Goal: Communication & Community: Answer question/provide support

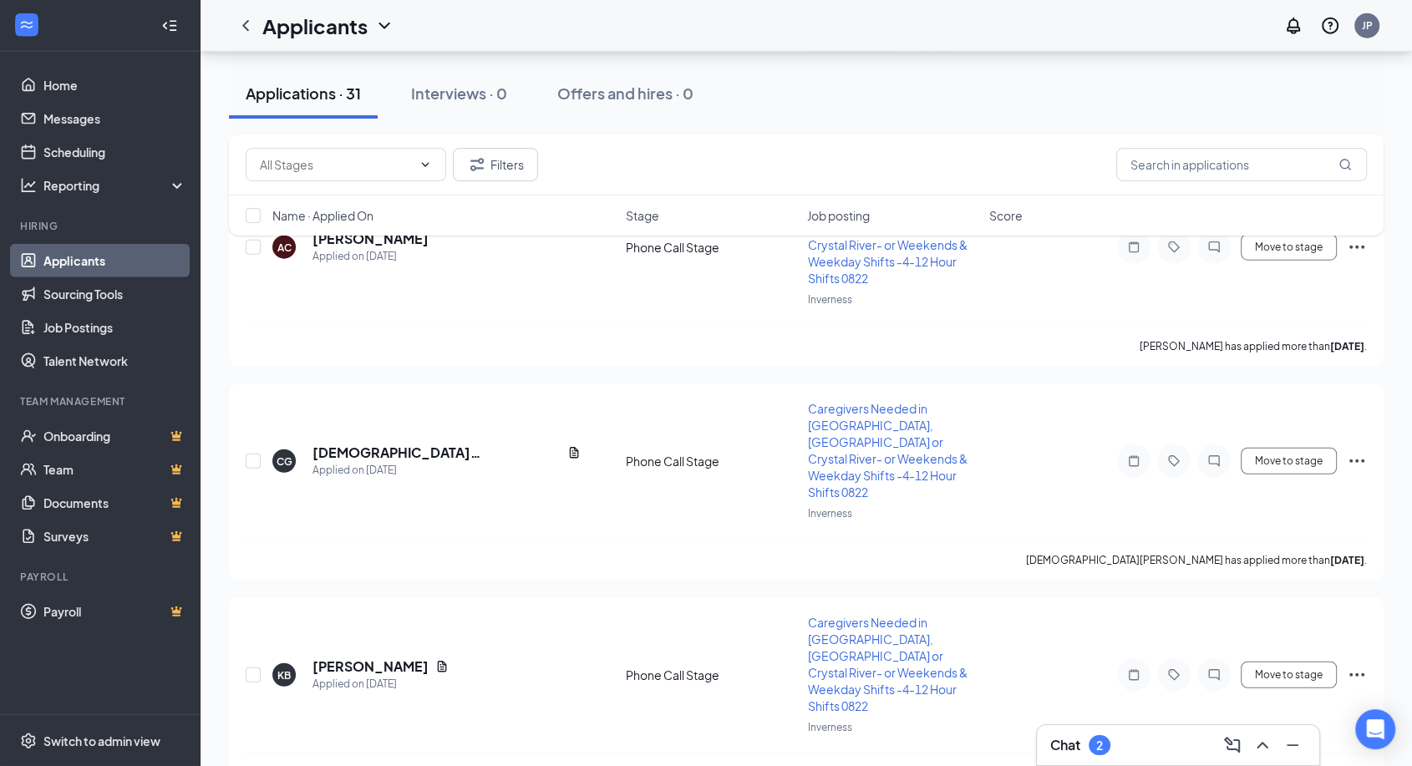
scroll to position [4079, 0]
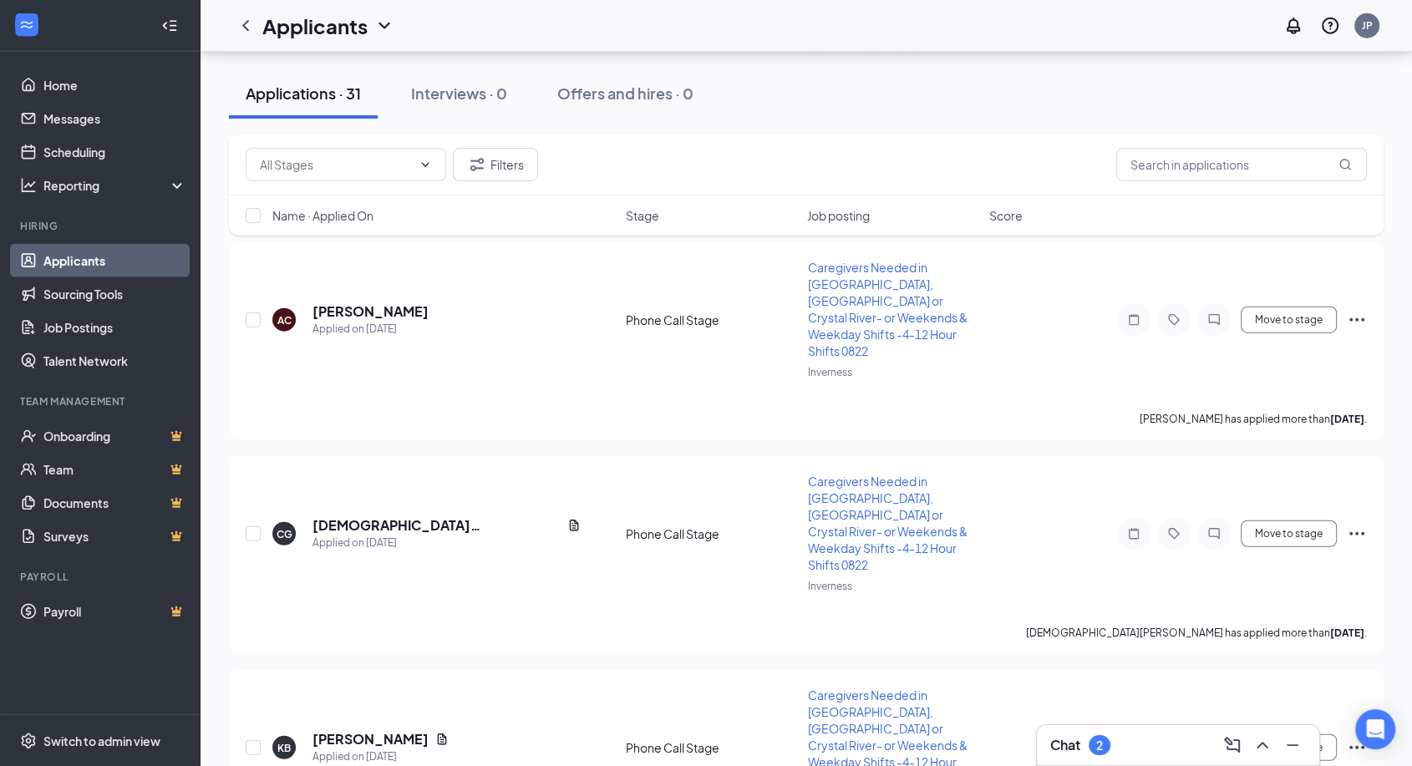
click at [1132, 750] on div "Chat 2" at bounding box center [1178, 745] width 256 height 27
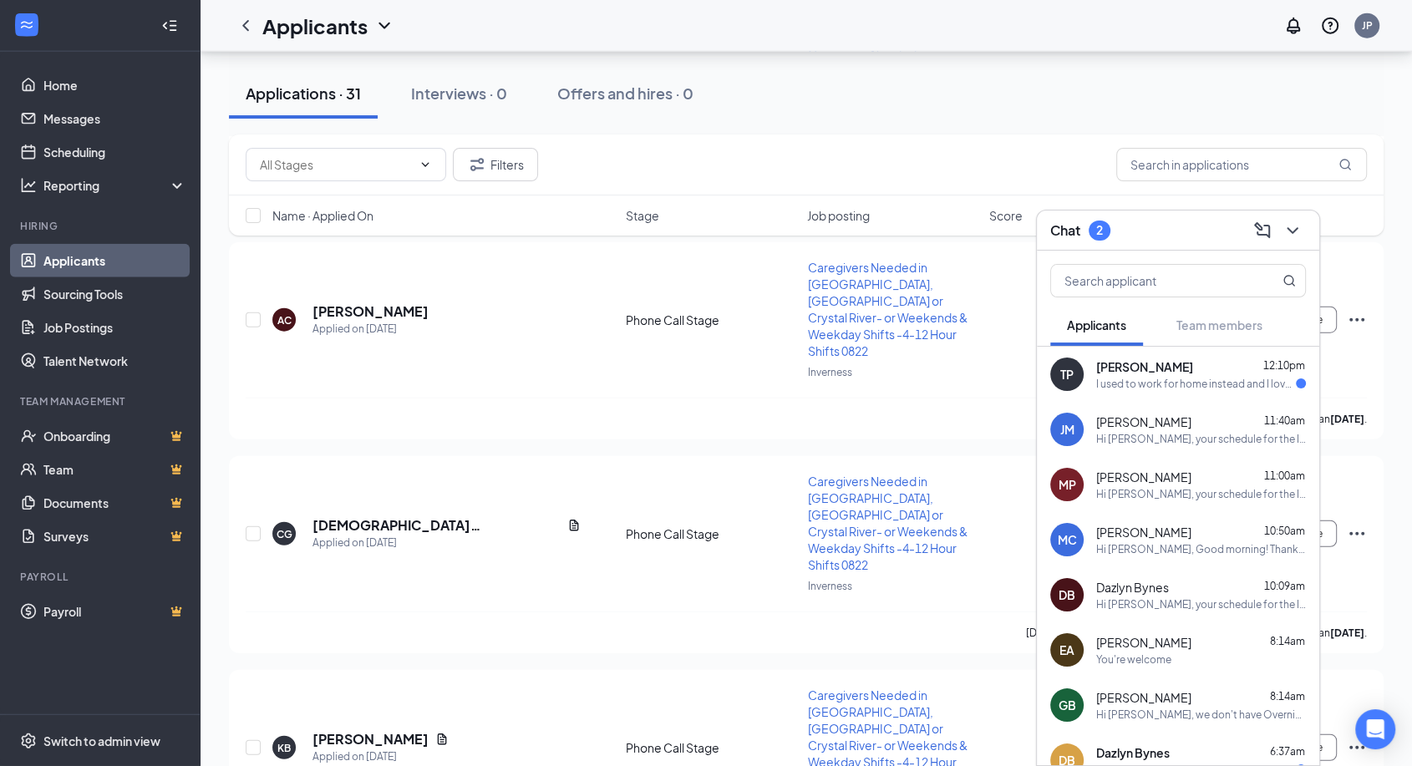
click at [1196, 374] on div "[PERSON_NAME] 12:10pm" at bounding box center [1201, 366] width 210 height 17
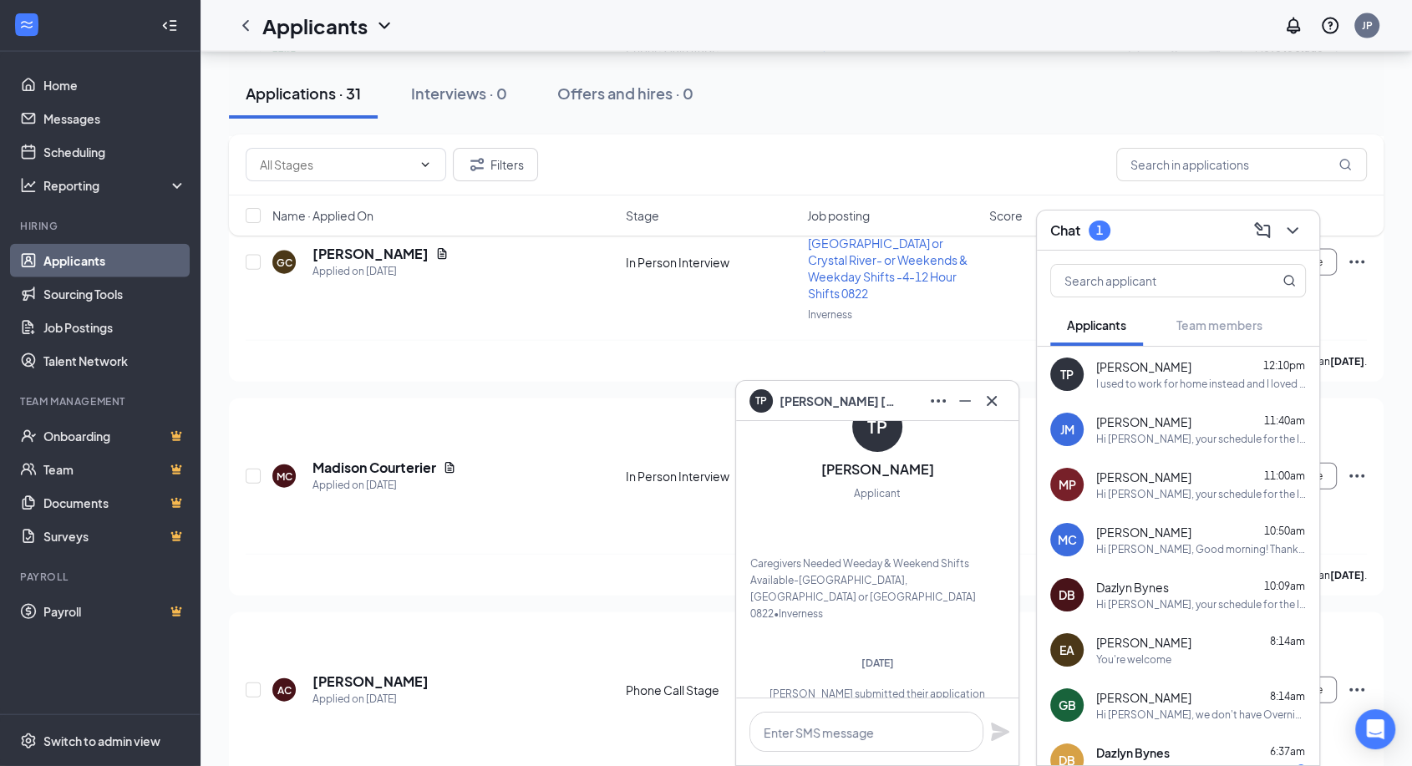
scroll to position [3708, 0]
click at [991, 404] on icon "Cross" at bounding box center [992, 401] width 20 height 20
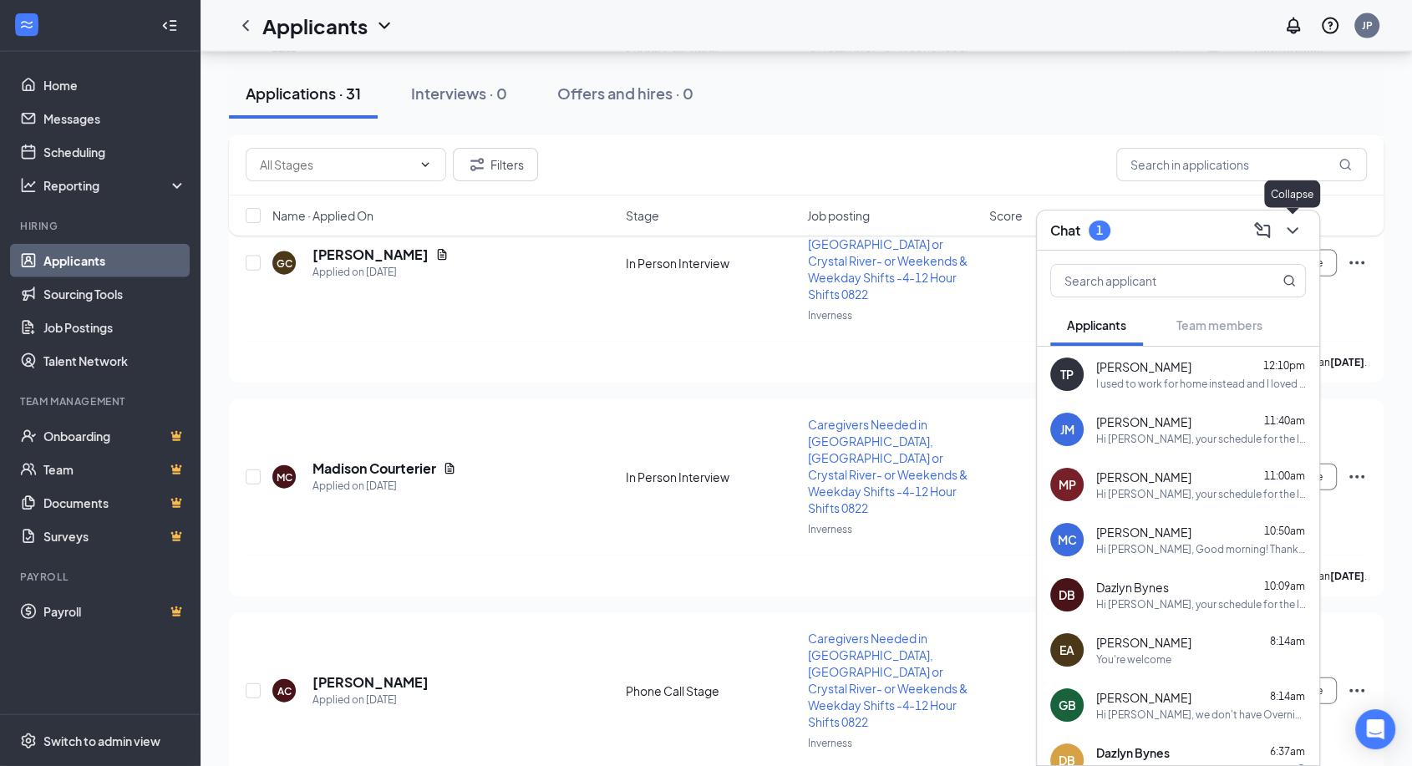
click at [1301, 222] on icon "ChevronDown" at bounding box center [1293, 231] width 20 height 20
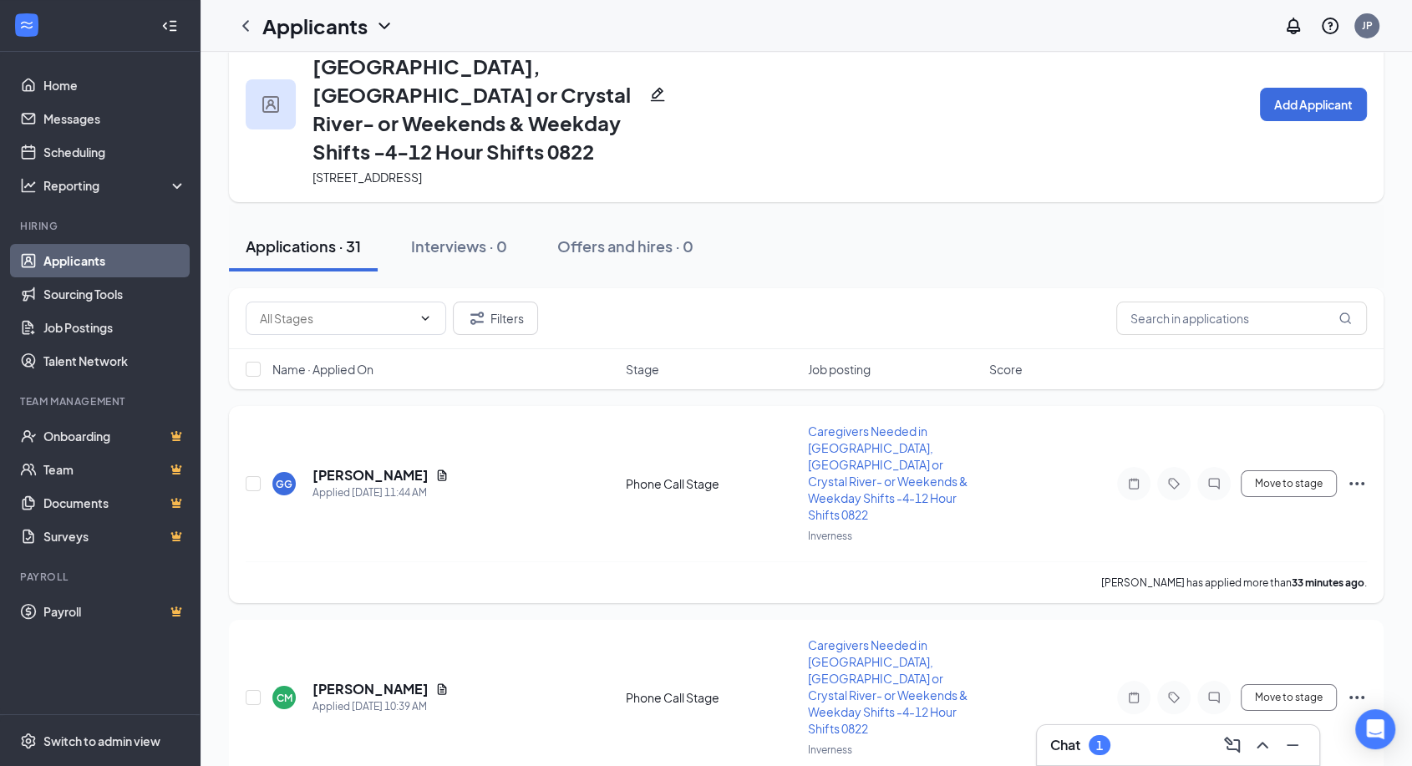
scroll to position [0, 0]
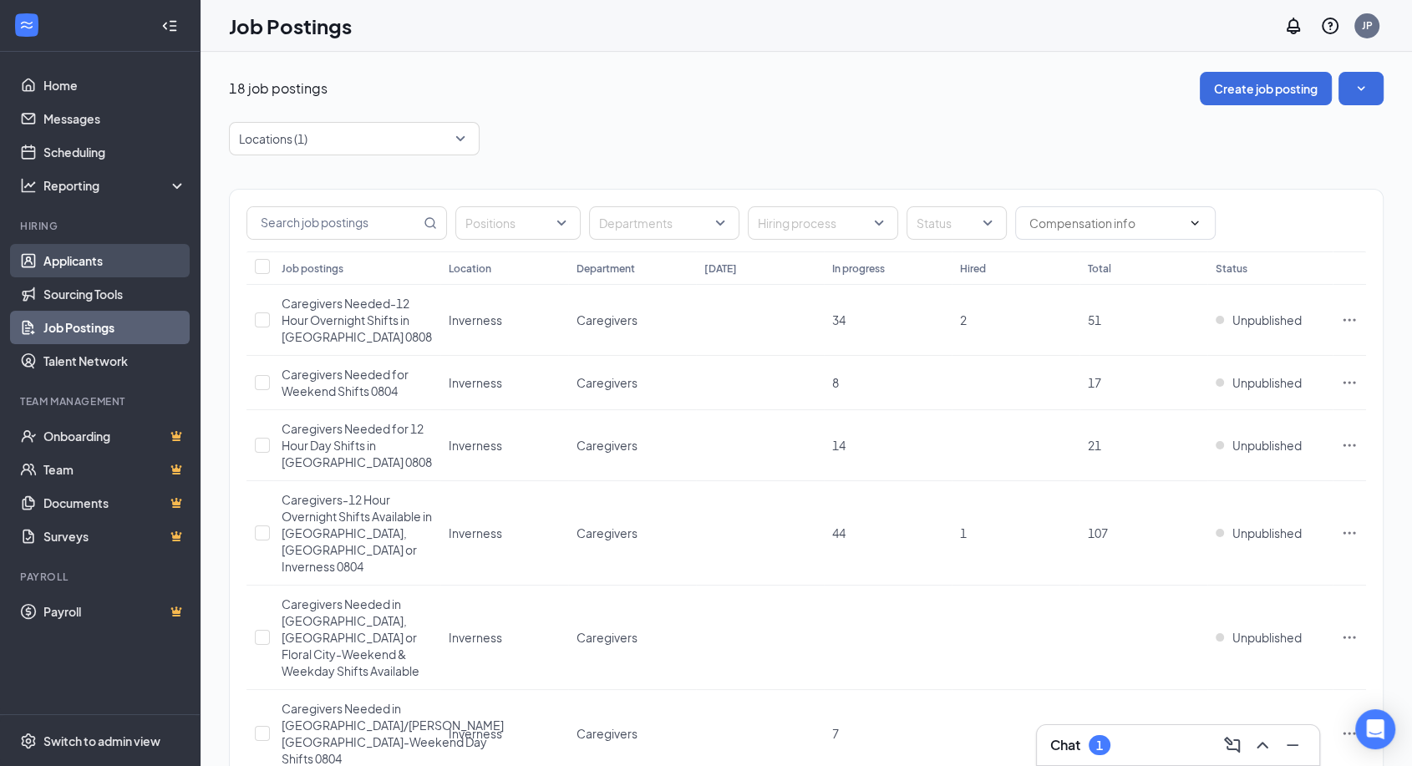
click at [77, 263] on link "Applicants" at bounding box center [114, 260] width 143 height 33
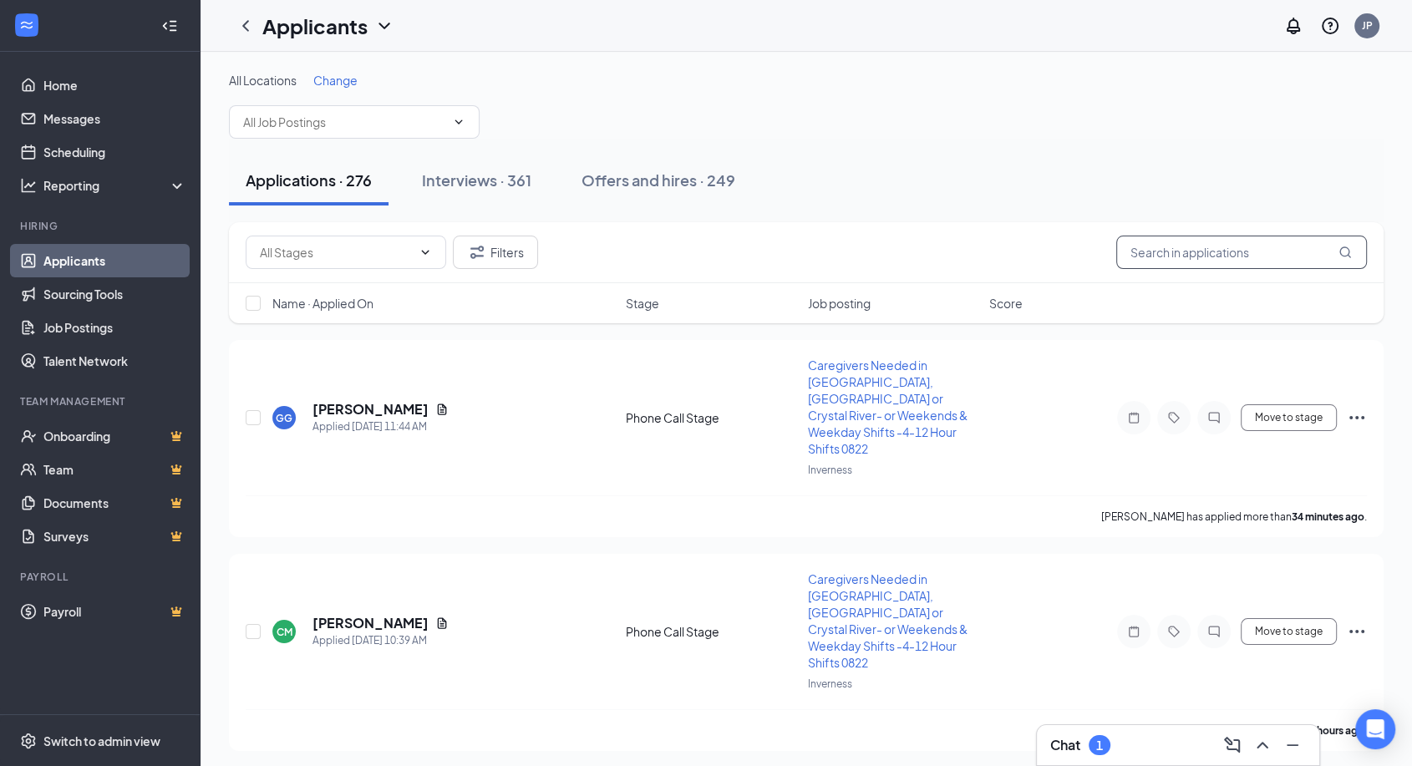
click at [1171, 252] on input "text" at bounding box center [1241, 252] width 251 height 33
click at [1176, 257] on input "text" at bounding box center [1241, 252] width 251 height 33
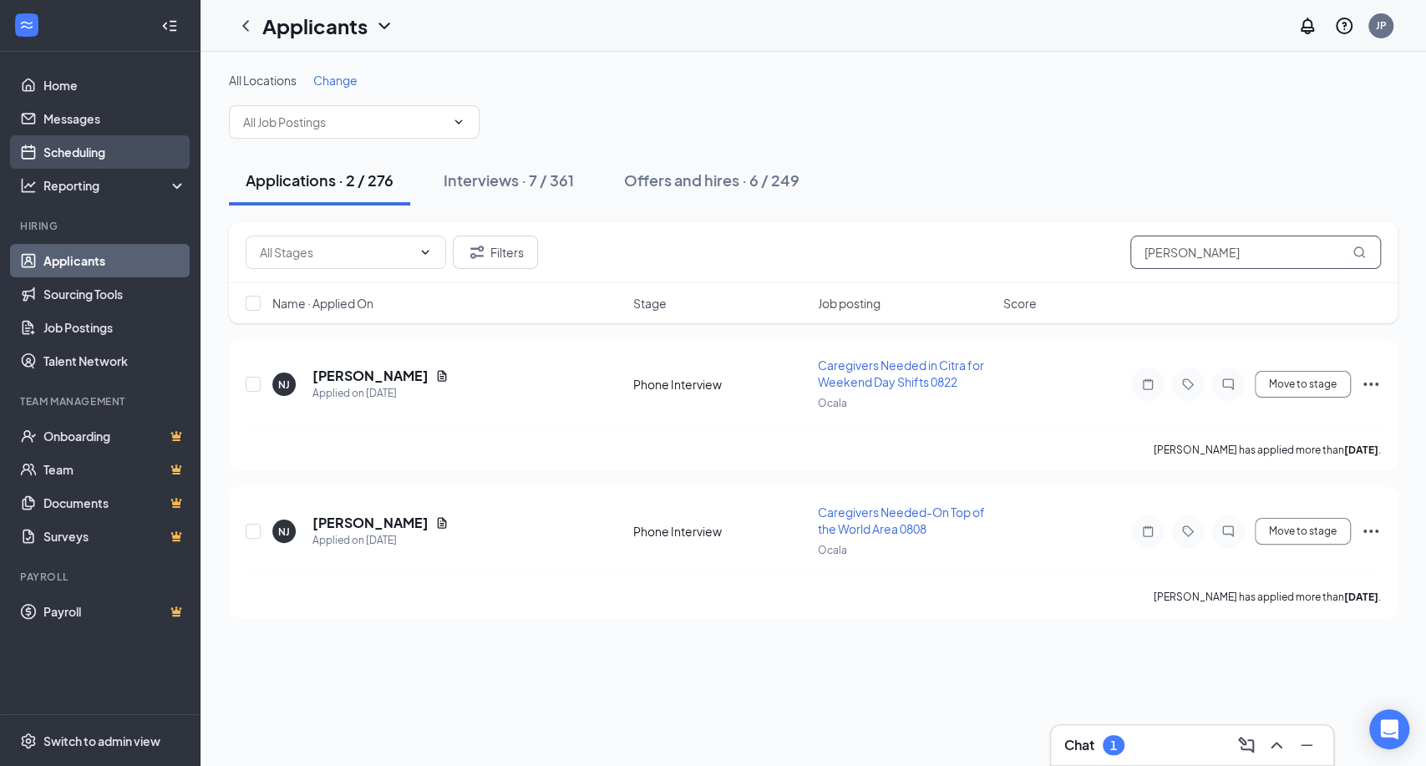
type input "[PERSON_NAME]"
click at [99, 155] on link "Scheduling" at bounding box center [114, 151] width 143 height 33
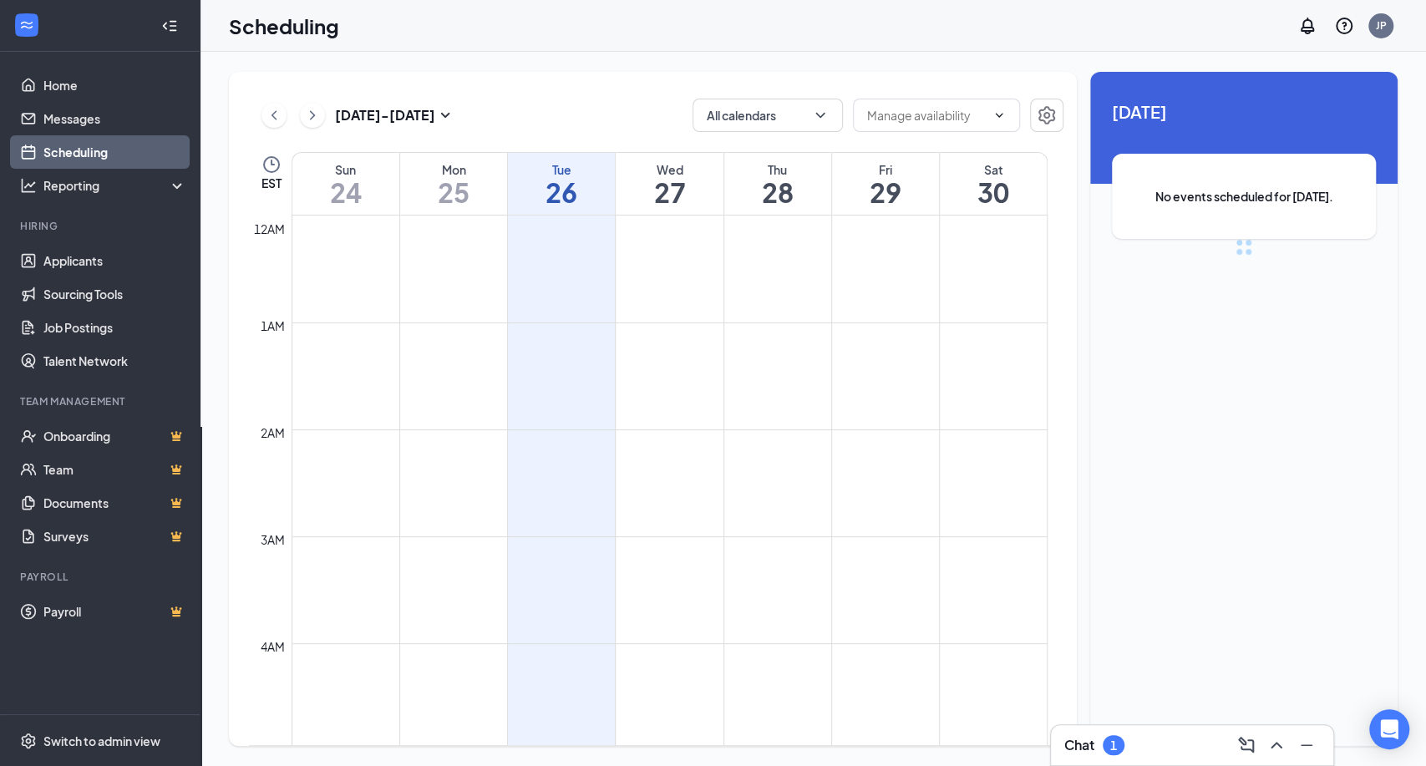
scroll to position [821, 0]
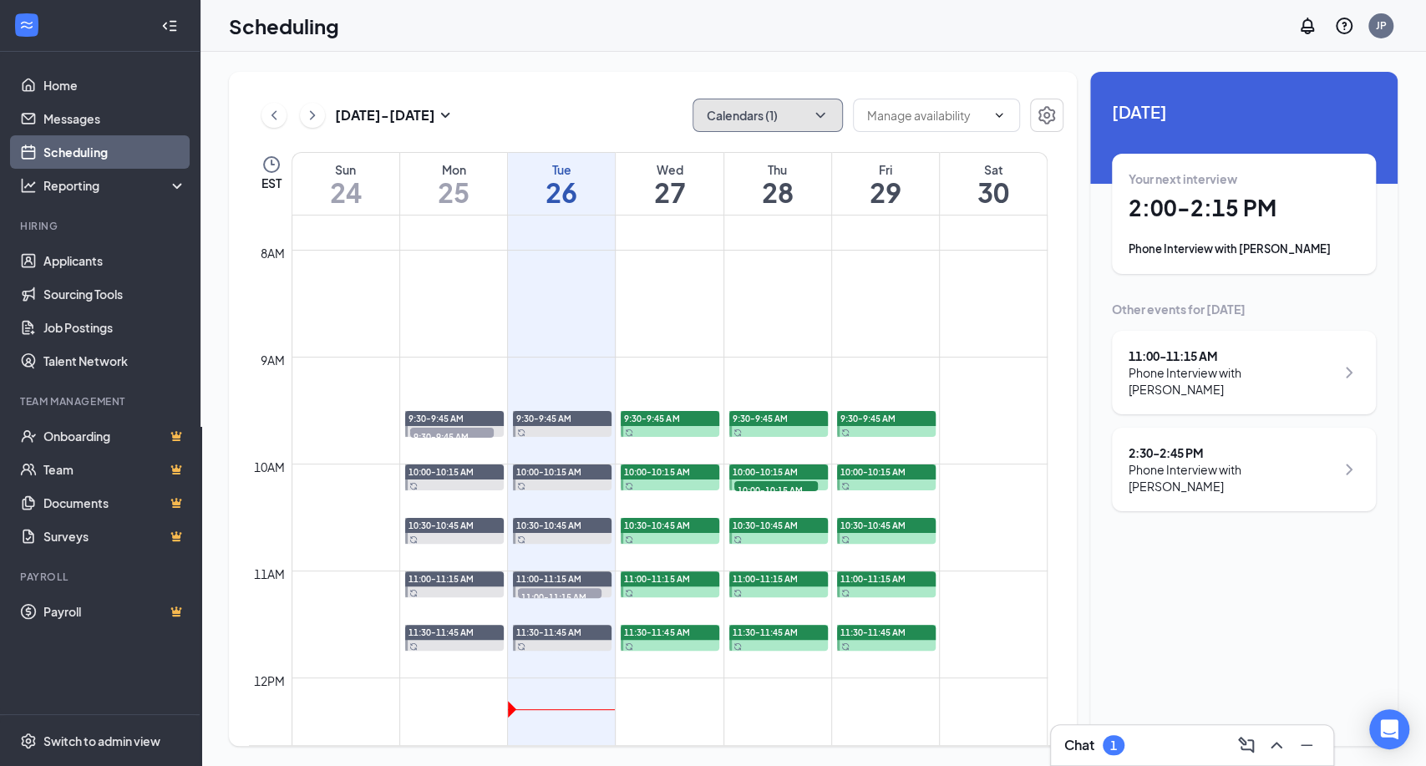
click at [766, 104] on button "Calendars (1)" at bounding box center [768, 115] width 150 height 33
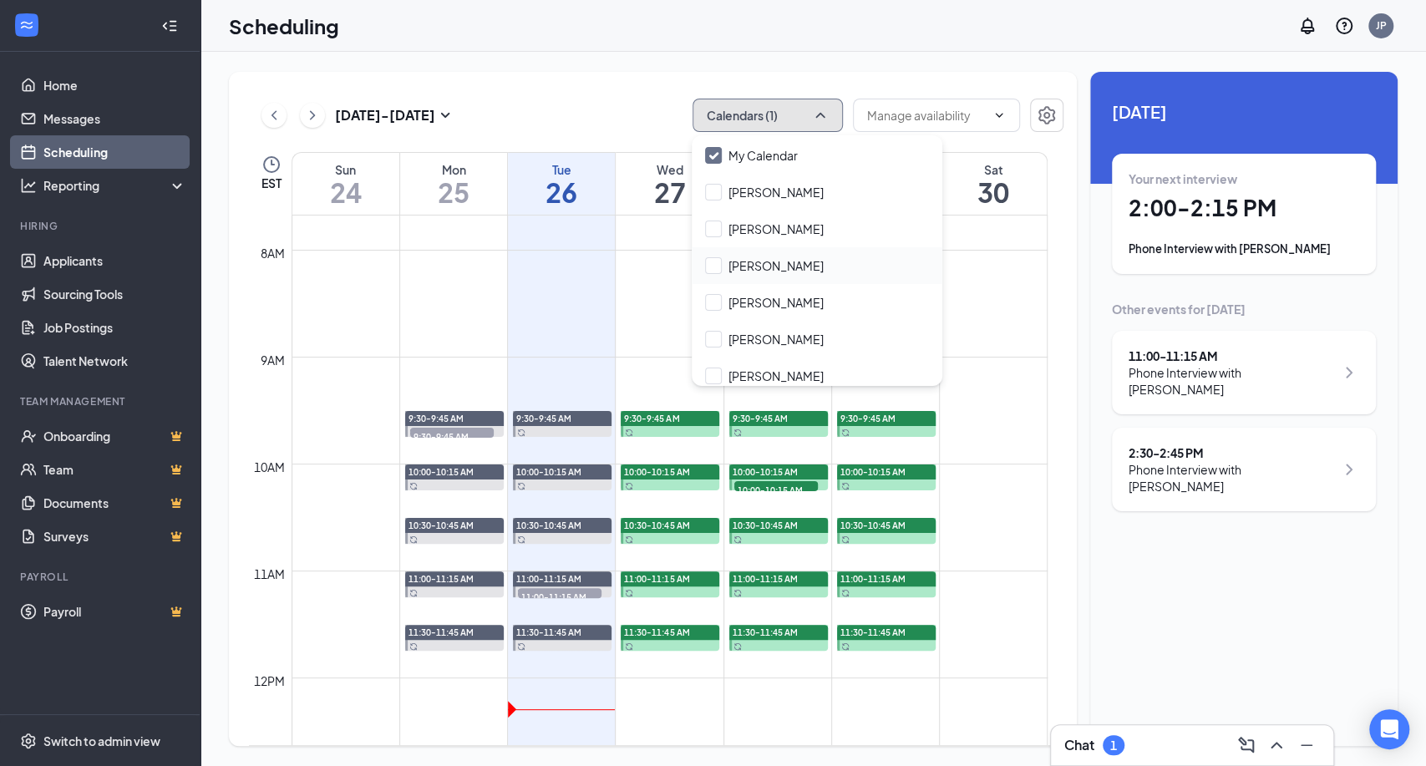
scroll to position [0, 0]
click at [769, 192] on input "My Calendar" at bounding box center [751, 190] width 93 height 17
checkbox input "true"
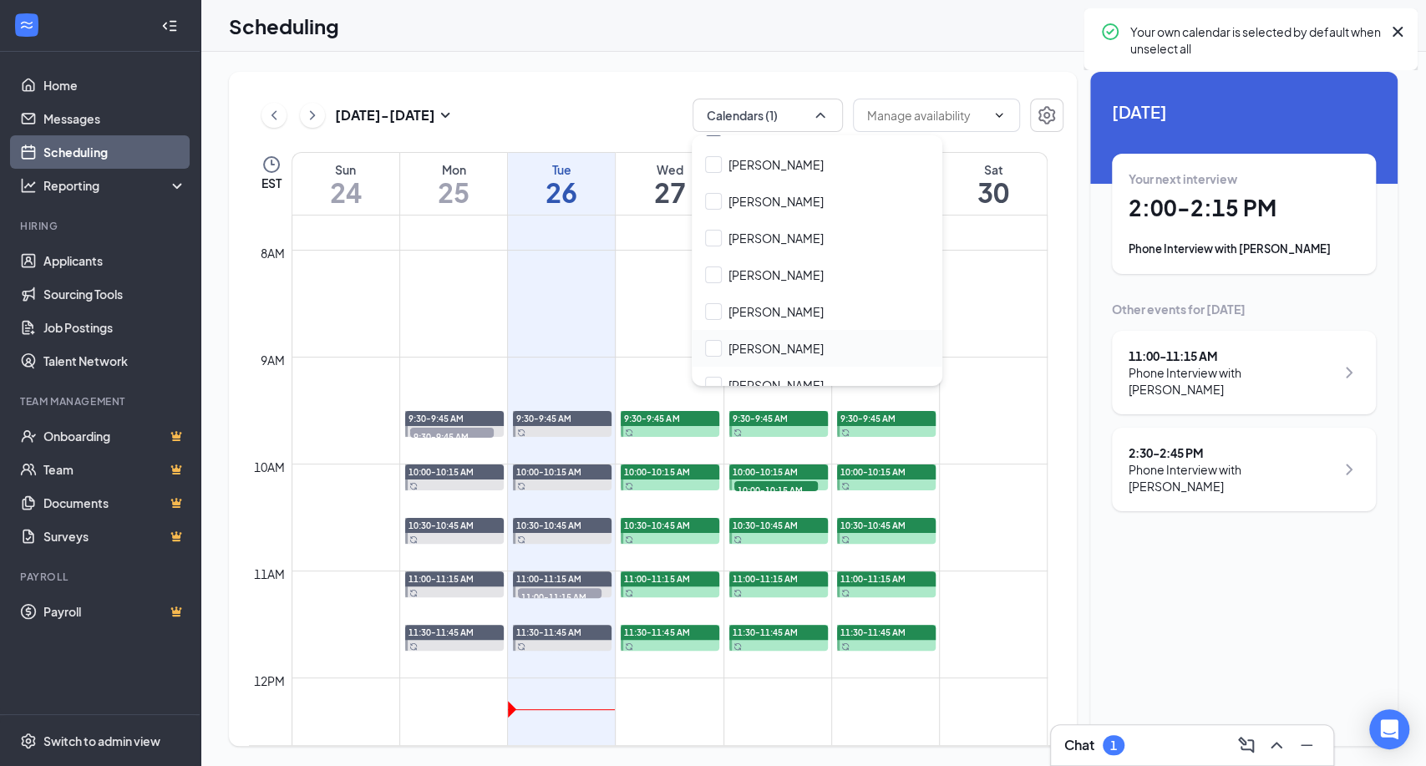
scroll to position [80, 0]
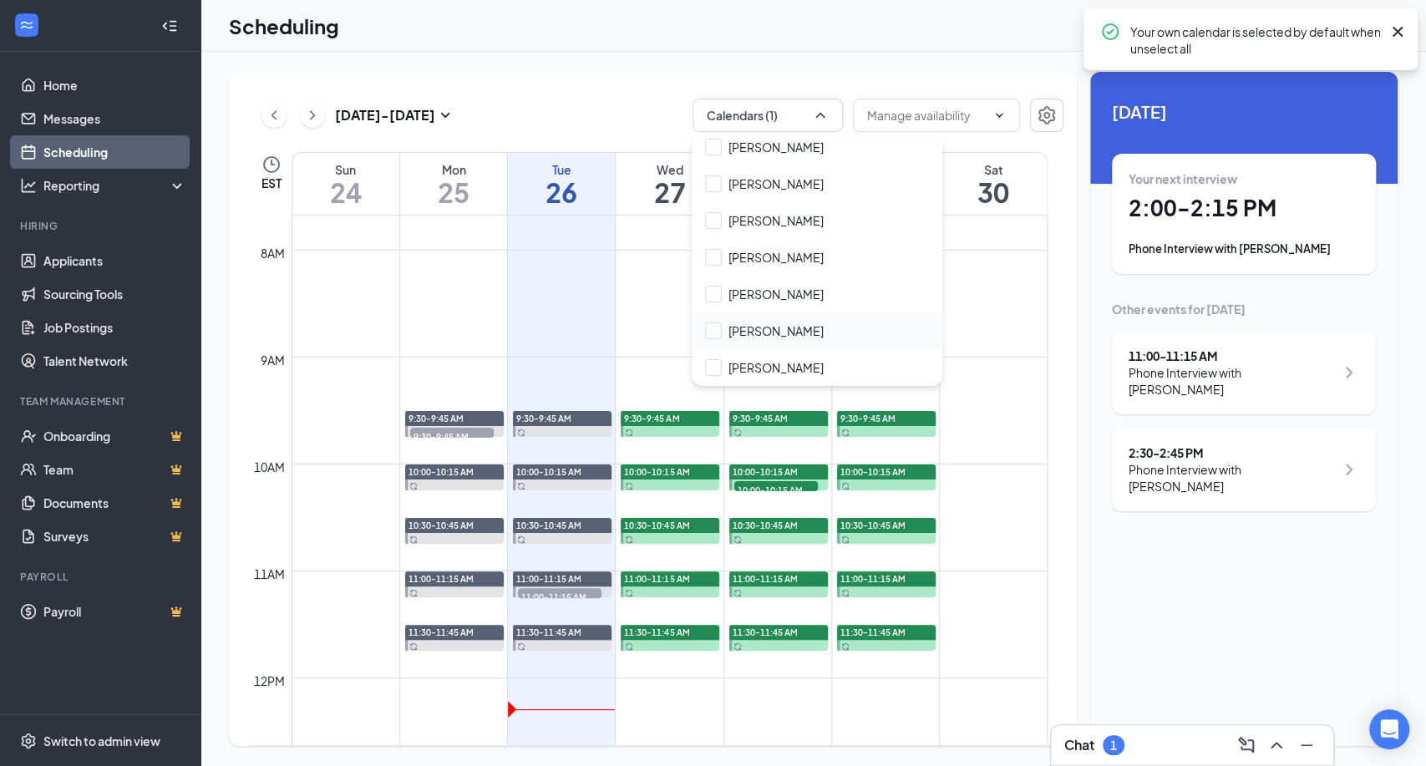
drag, startPoint x: 761, startPoint y: 328, endPoint x: 787, endPoint y: 313, distance: 30.0
click at [762, 328] on input "[PERSON_NAME]" at bounding box center [764, 331] width 119 height 17
checkbox input "false"
checkbox input "true"
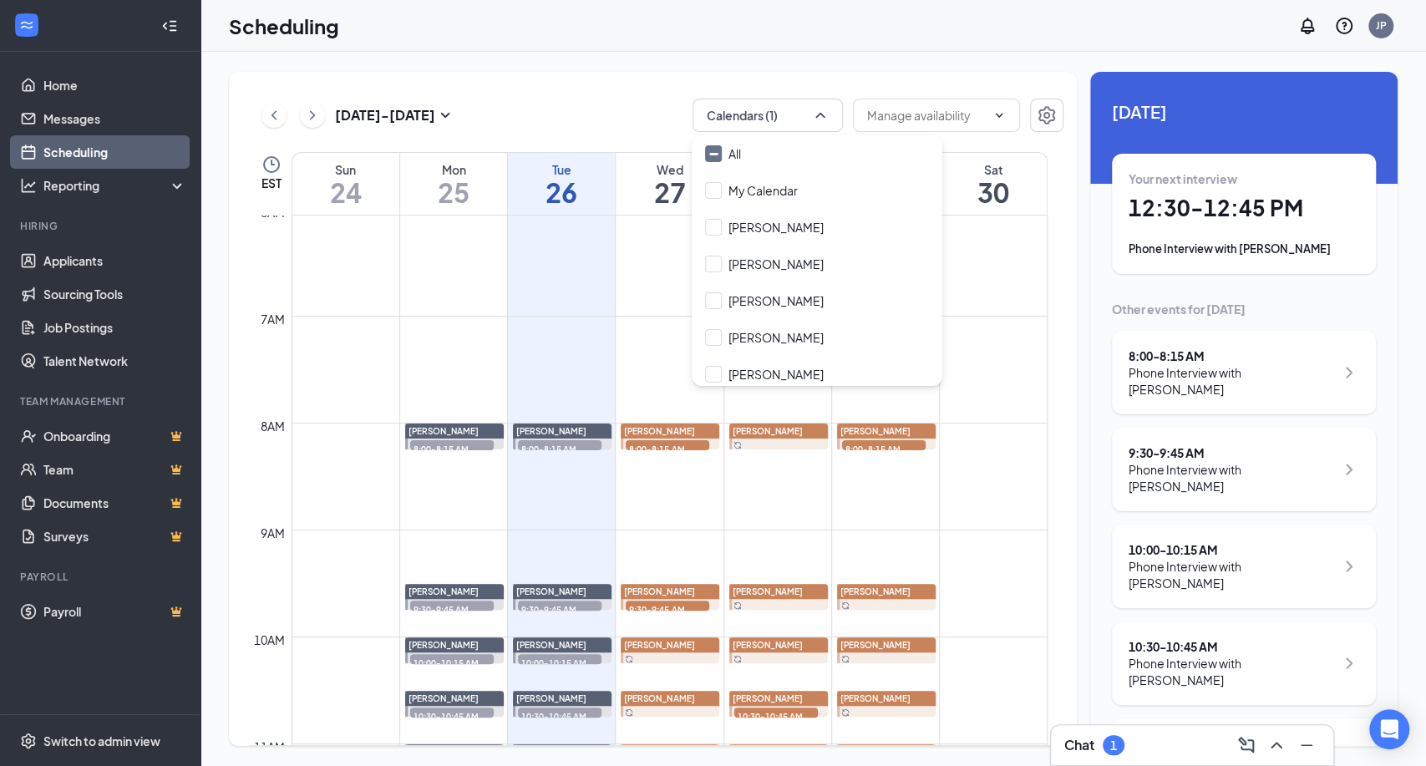
scroll to position [542, 0]
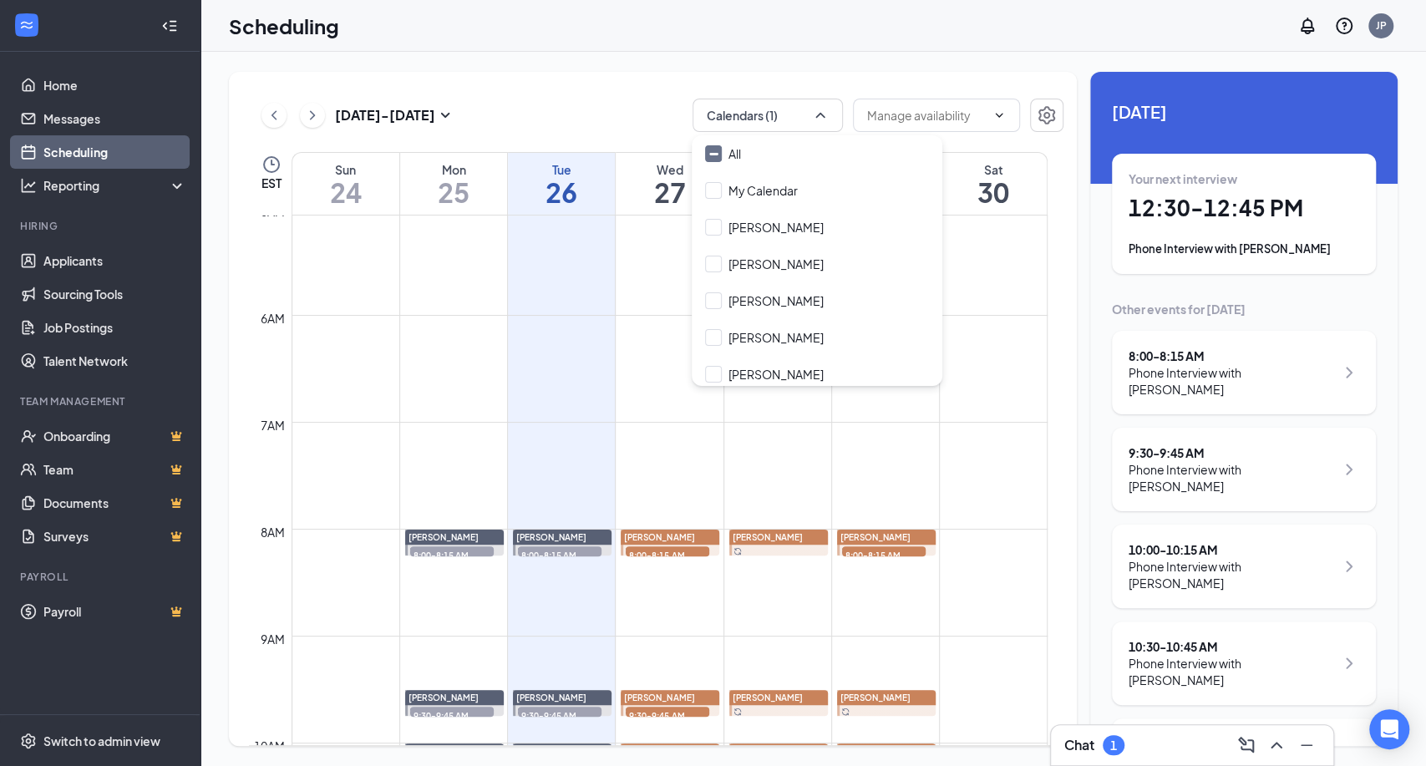
click at [1122, 738] on div "1" at bounding box center [1114, 745] width 22 height 20
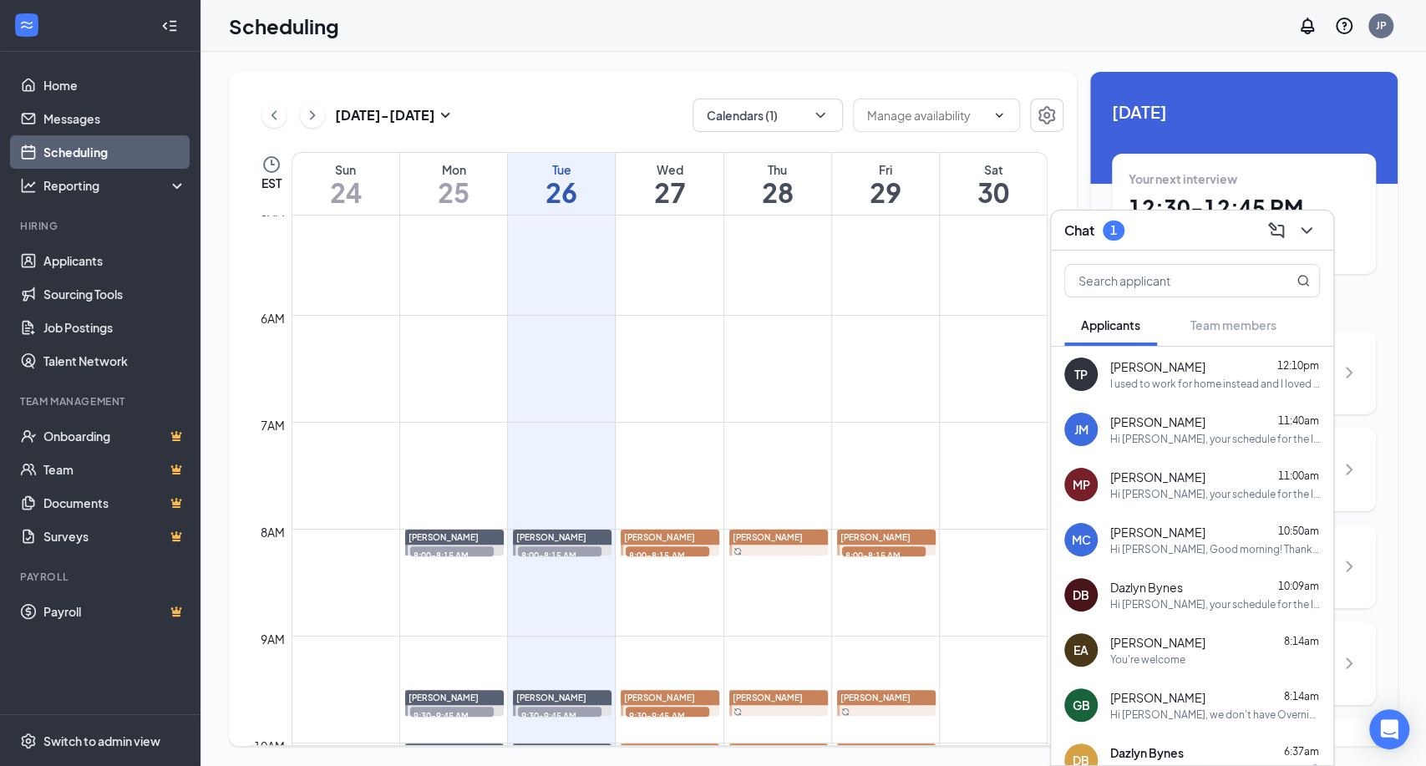
click at [1182, 369] on div "[PERSON_NAME] 12:10pm" at bounding box center [1215, 366] width 210 height 17
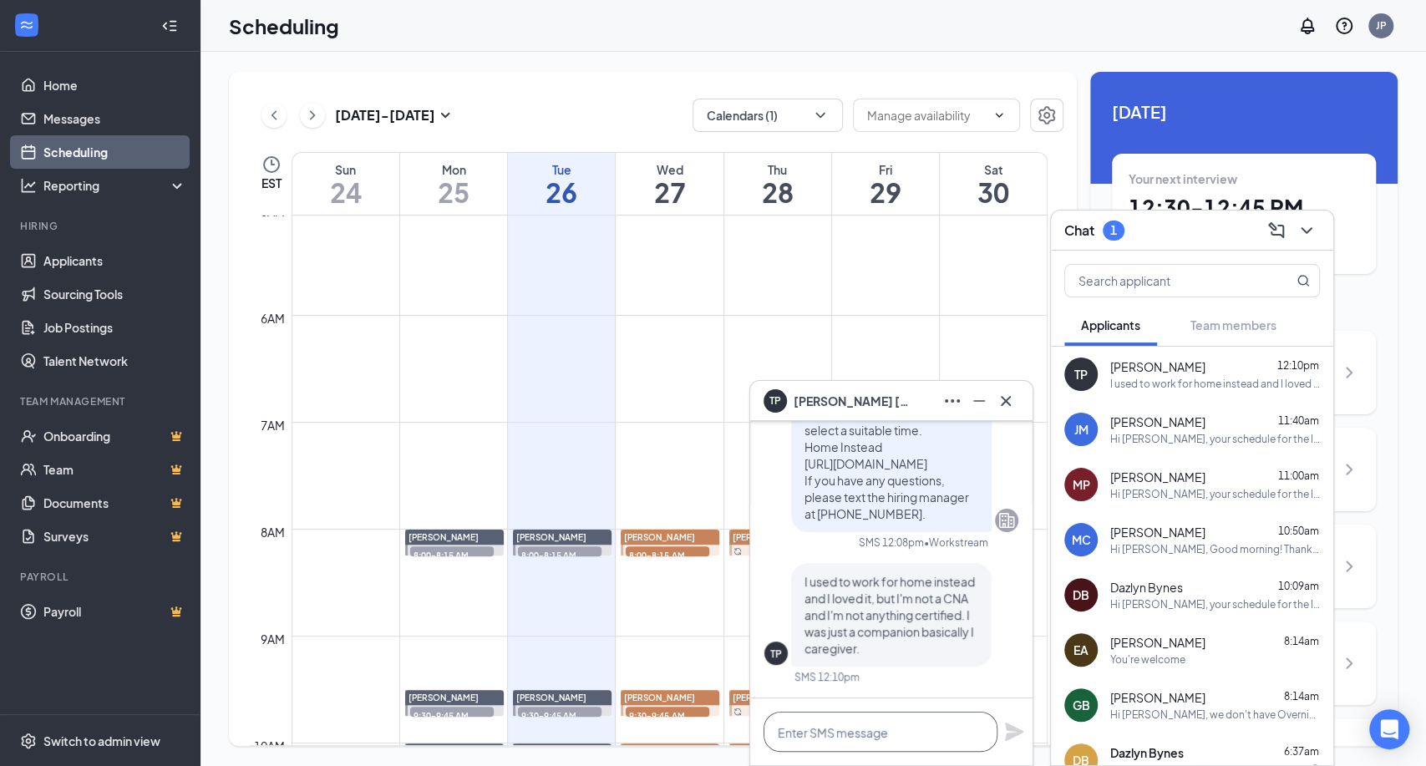
click at [816, 739] on textarea at bounding box center [881, 732] width 234 height 40
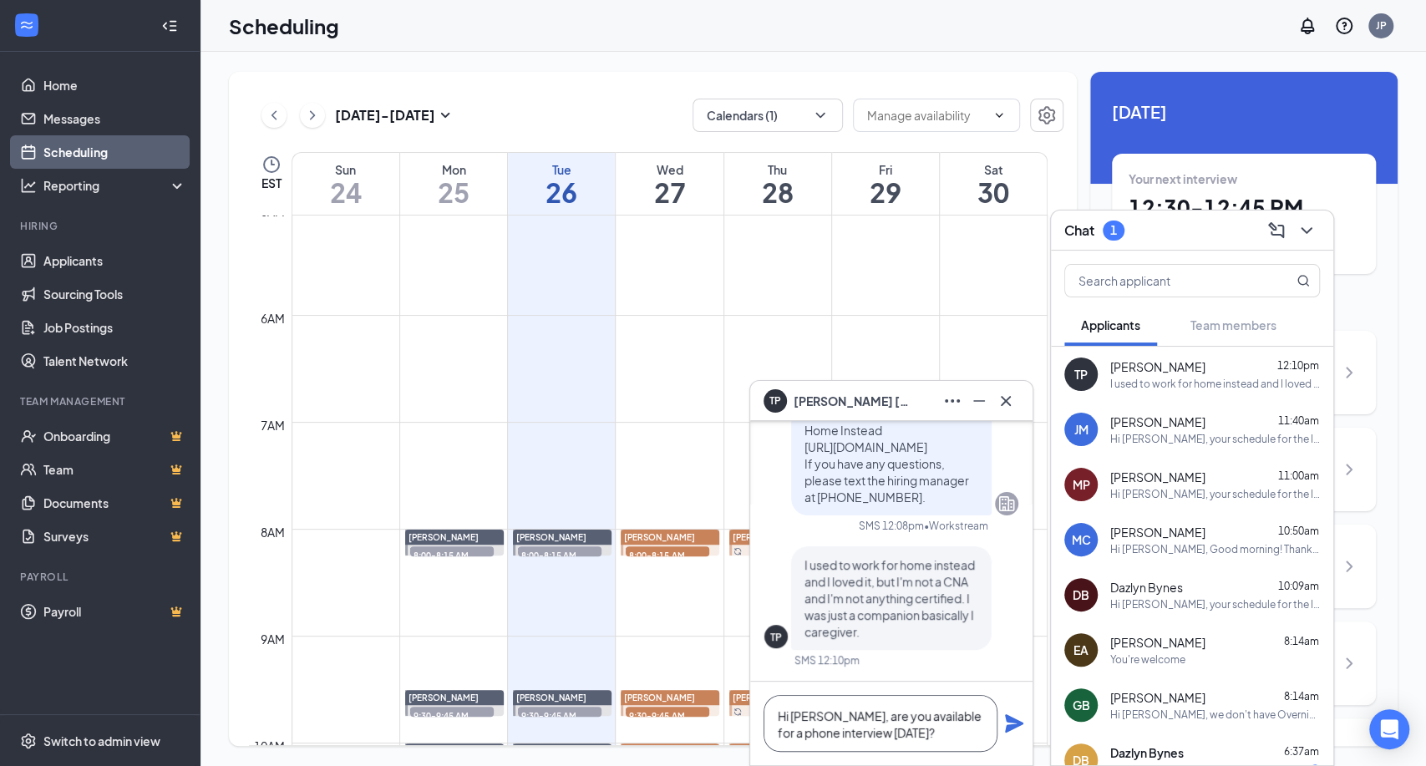
type textarea "Hi [PERSON_NAME], are you available for a phone interview [DATE]?"
click at [1014, 723] on icon "Plane" at bounding box center [1014, 723] width 18 height 18
click at [1009, 404] on icon "Cross" at bounding box center [1006, 400] width 10 height 10
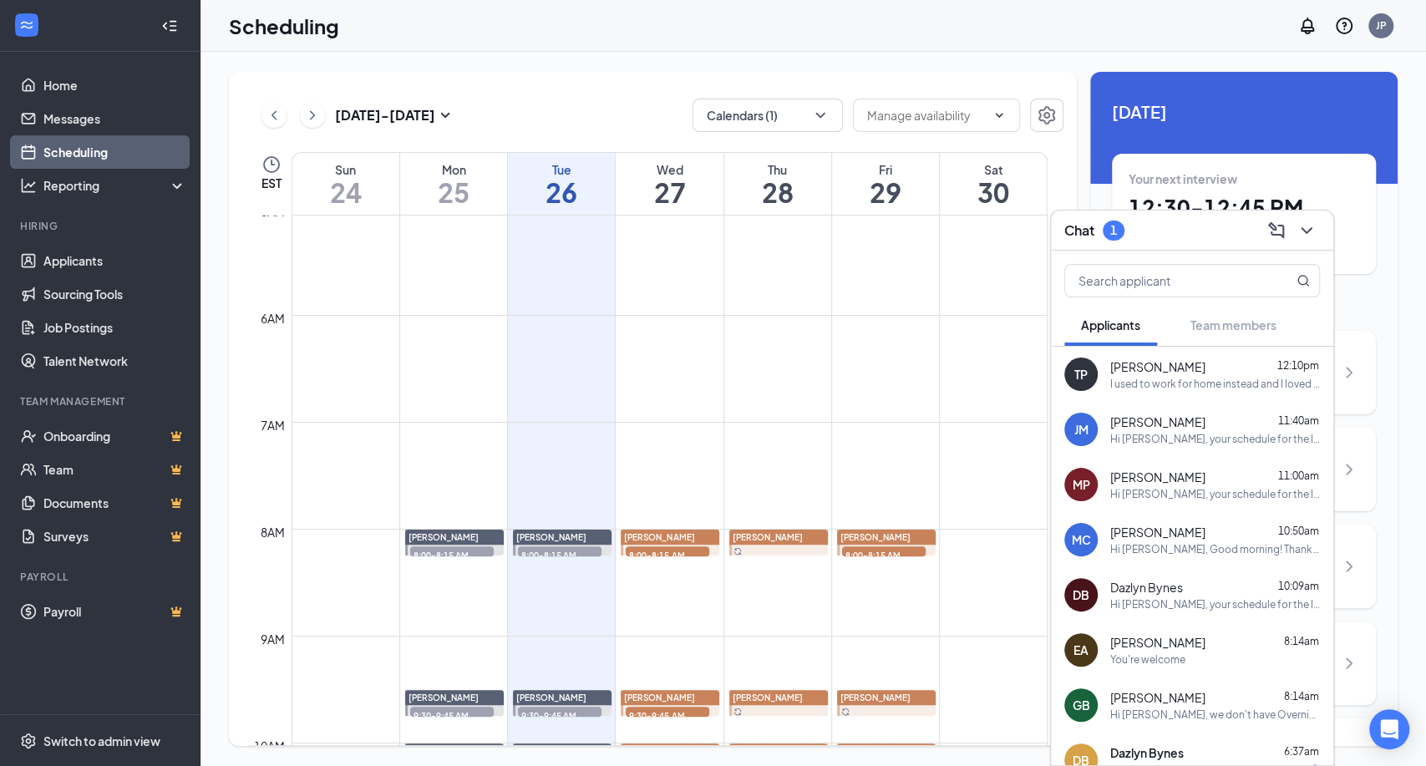
click at [1210, 390] on div "TP [PERSON_NAME] 12:10pm I used to work for home instead and I loved it, but I'…" at bounding box center [1192, 374] width 282 height 55
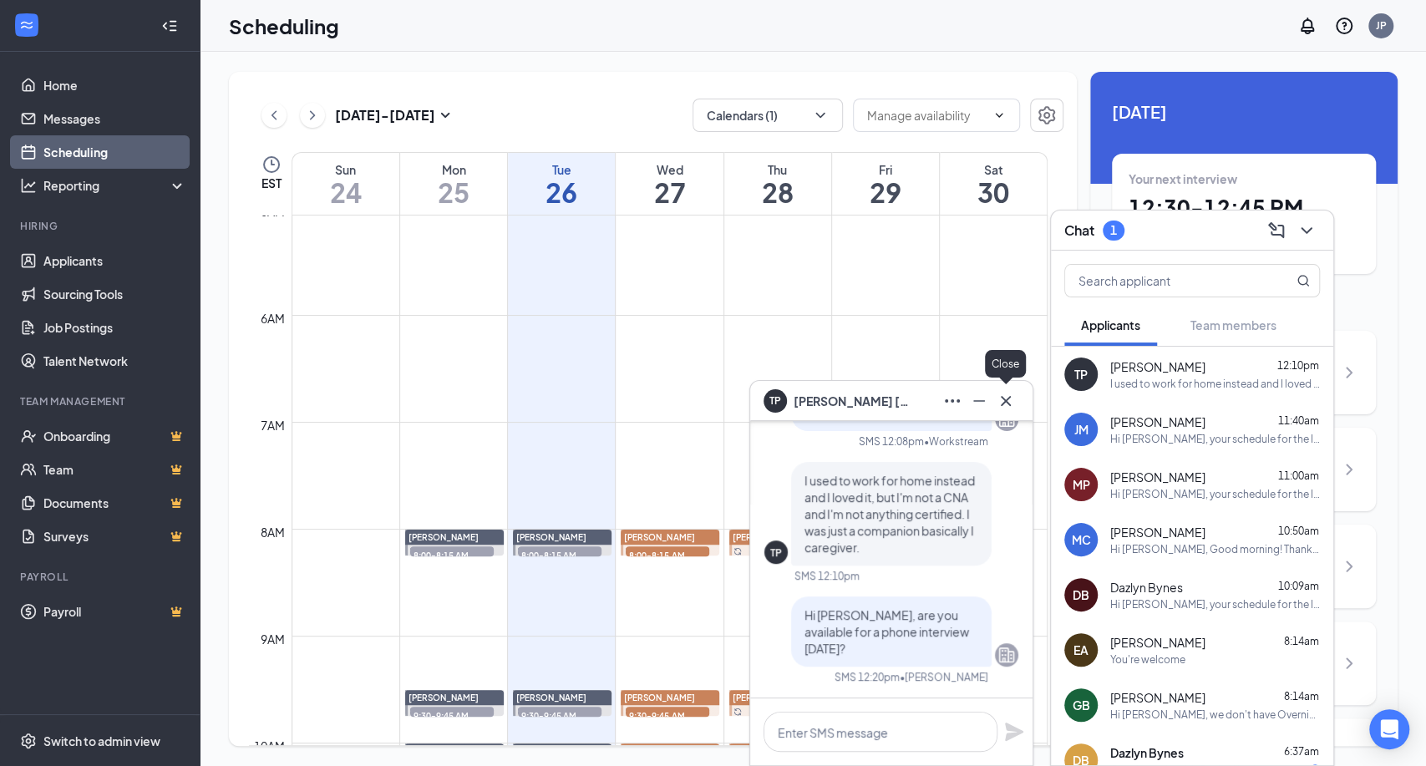
click at [999, 404] on icon "Cross" at bounding box center [1006, 401] width 20 height 20
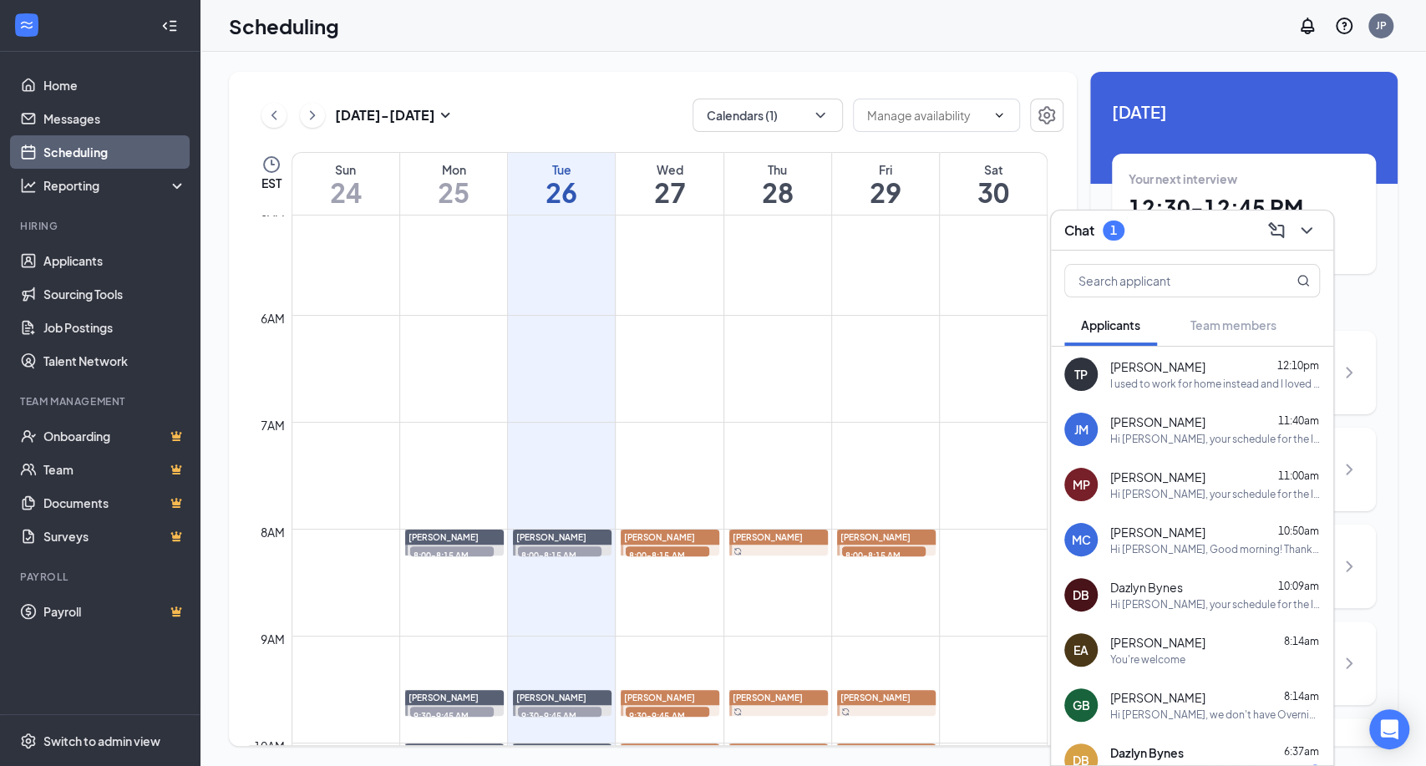
click at [1309, 232] on icon "ChevronDown" at bounding box center [1307, 231] width 20 height 20
